Goal: Task Accomplishment & Management: Complete application form

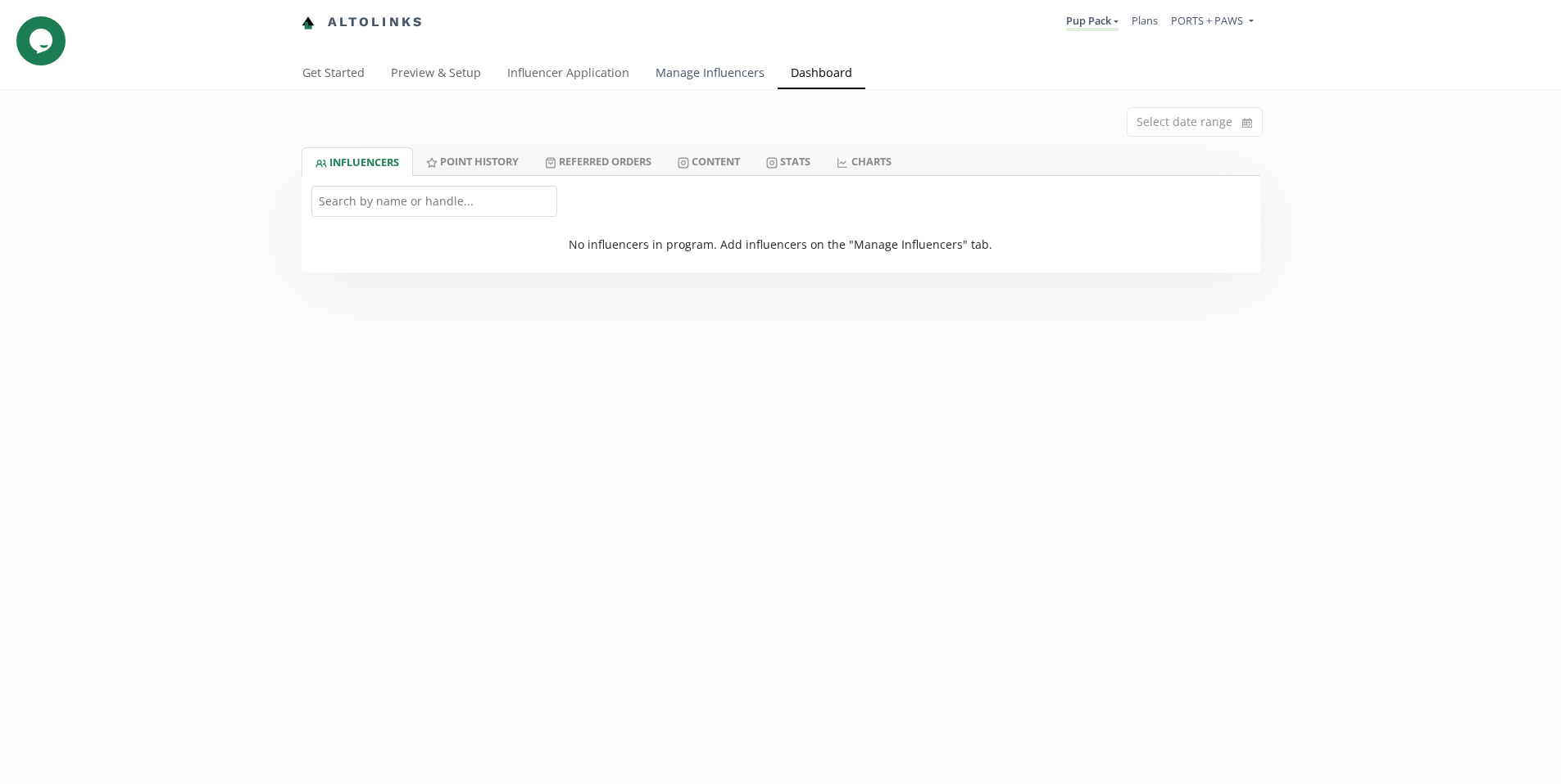
click at [733, 71] on link "Manage Influencers" at bounding box center [709, 74] width 135 height 33
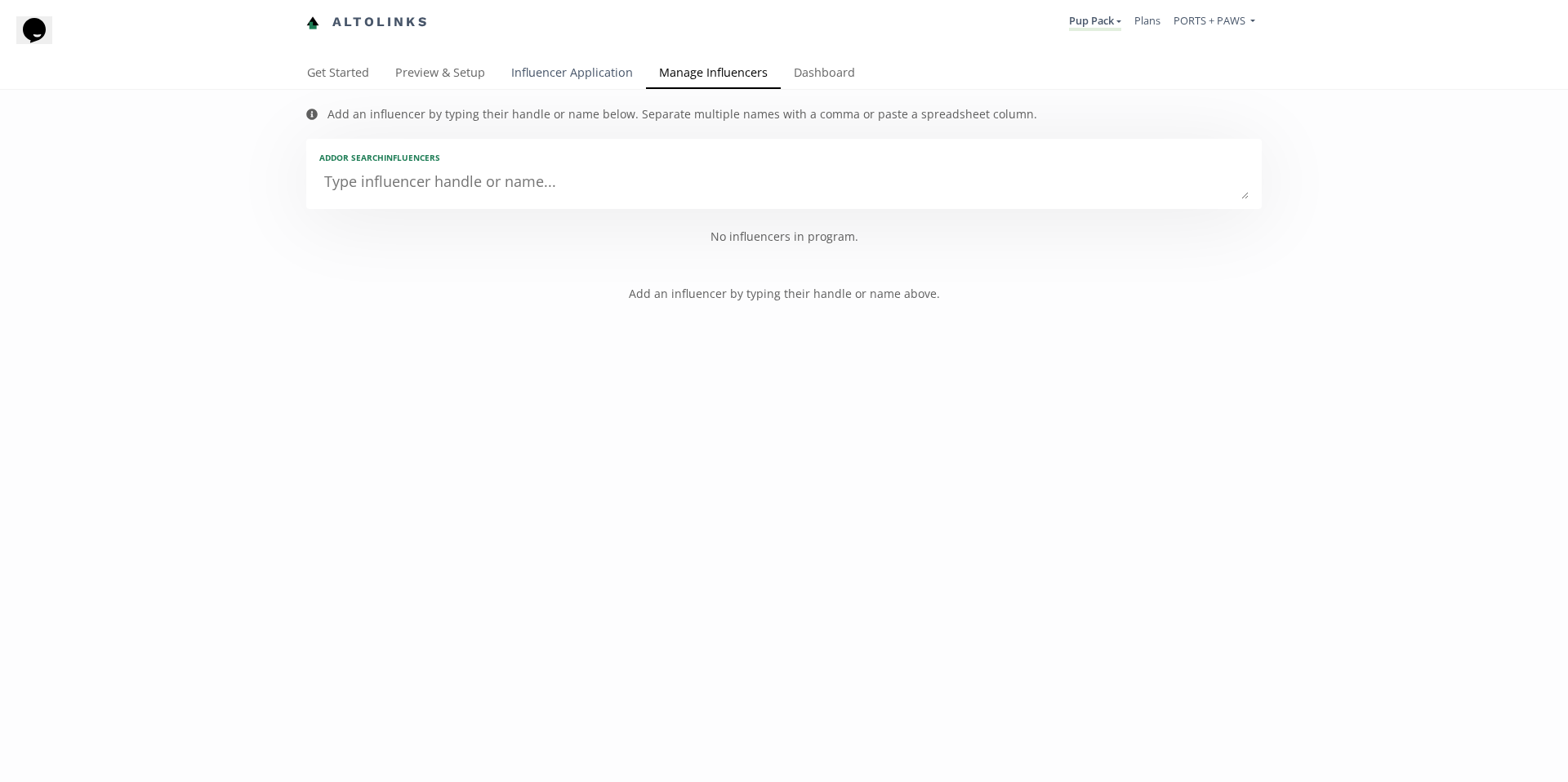
click at [541, 68] on link "Influencer Application" at bounding box center [572, 74] width 148 height 33
